Goal: Task Accomplishment & Management: Manage account settings

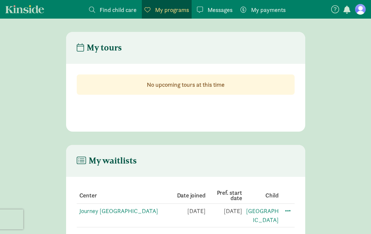
scroll to position [0, 0]
click at [289, 211] on span at bounding box center [288, 210] width 8 height 8
click at [292, 223] on div "Edit preferences" at bounding box center [311, 225] width 60 height 14
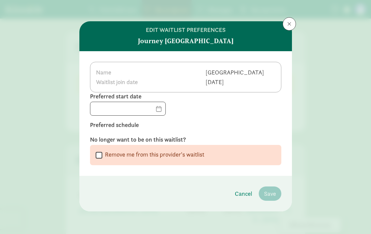
click at [101, 155] on input "Remove me from this provider's waitlist" at bounding box center [99, 155] width 7 height 9
checkbox input "true"
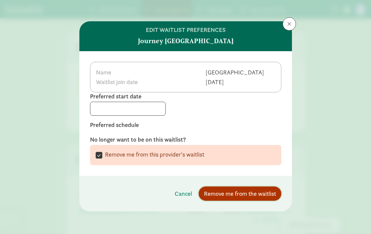
click at [241, 191] on span "Remove me from the waitlist" at bounding box center [240, 193] width 72 height 9
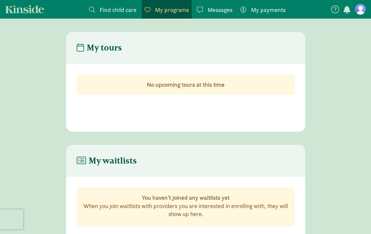
scroll to position [0, 0]
click at [112, 12] on span "Find child care" at bounding box center [118, 9] width 37 height 9
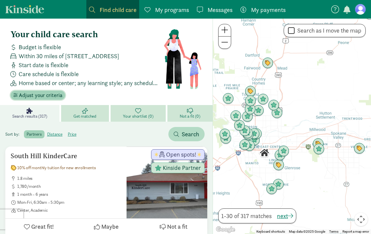
click at [52, 98] on span "Adjust your criteria" at bounding box center [41, 95] width 44 height 8
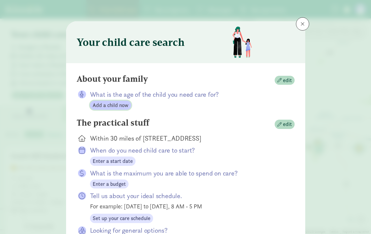
click at [116, 104] on span "Add a child now" at bounding box center [111, 105] width 36 height 8
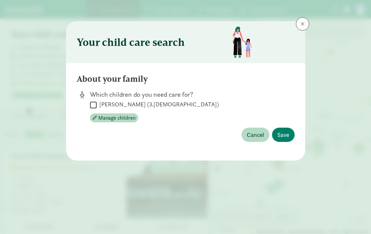
click at [98, 104] on label "[PERSON_NAME] (3.[DEMOGRAPHIC_DATA])" at bounding box center [158, 104] width 122 height 8
click at [97, 104] on input "[PERSON_NAME] (3.[DEMOGRAPHIC_DATA])" at bounding box center [93, 104] width 7 height 9
checkbox input "true"
click at [283, 128] on button "Save" at bounding box center [283, 135] width 23 height 14
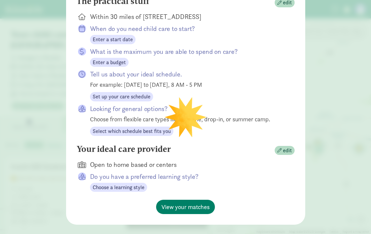
scroll to position [111, 0]
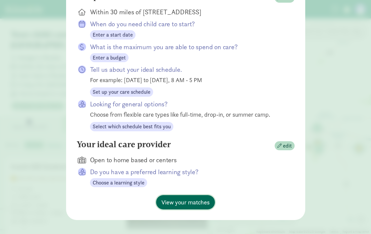
click at [182, 207] on span "View your matches" at bounding box center [185, 202] width 48 height 9
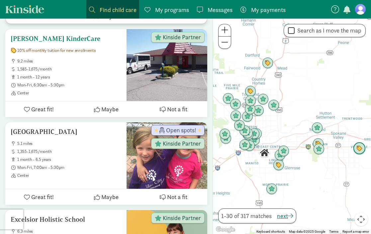
scroll to position [499, 0]
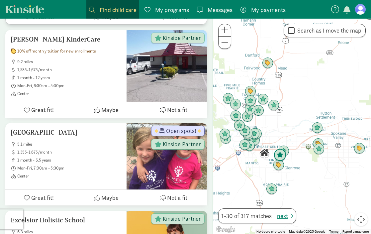
click at [280, 156] on img "Click to see details" at bounding box center [280, 155] width 13 height 13
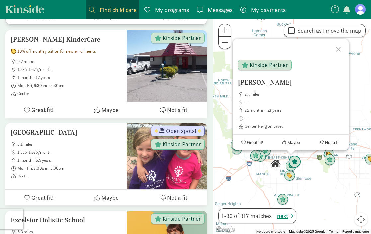
click at [297, 161] on img "Click to see details" at bounding box center [294, 162] width 13 height 13
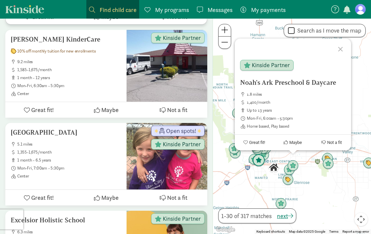
click at [260, 162] on img "Click to see details" at bounding box center [259, 160] width 13 height 13
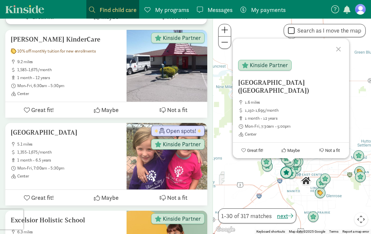
click at [285, 171] on img "Click to see details" at bounding box center [286, 172] width 13 height 13
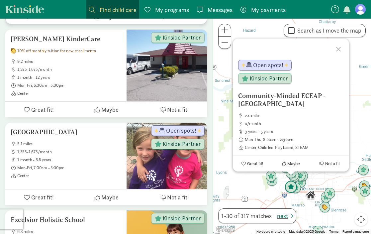
scroll to position [501, 0]
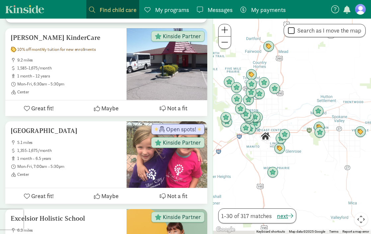
drag, startPoint x: 263, startPoint y: 195, endPoint x: 213, endPoint y: 136, distance: 77.4
click at [213, 135] on div "To navigate, press the arrow keys." at bounding box center [292, 126] width 158 height 215
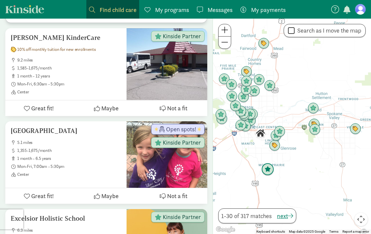
click at [269, 173] on img "Click to see details" at bounding box center [268, 169] width 13 height 13
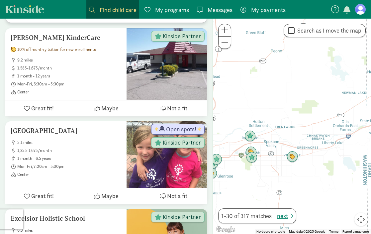
drag, startPoint x: 333, startPoint y: 190, endPoint x: 245, endPoint y: 203, distance: 88.4
click at [245, 203] on div "To navigate, press the arrow keys." at bounding box center [292, 126] width 158 height 215
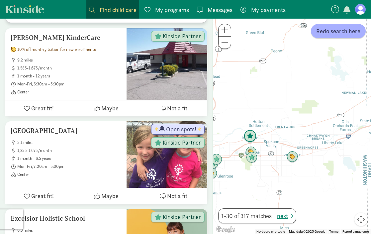
click at [253, 139] on img "Click to see details" at bounding box center [250, 136] width 13 height 13
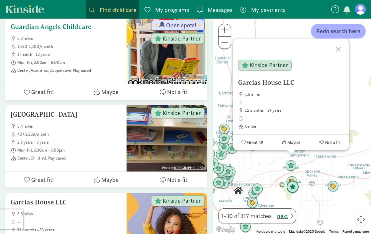
scroll to position [2577, 0]
